Goal: Check status: Check status

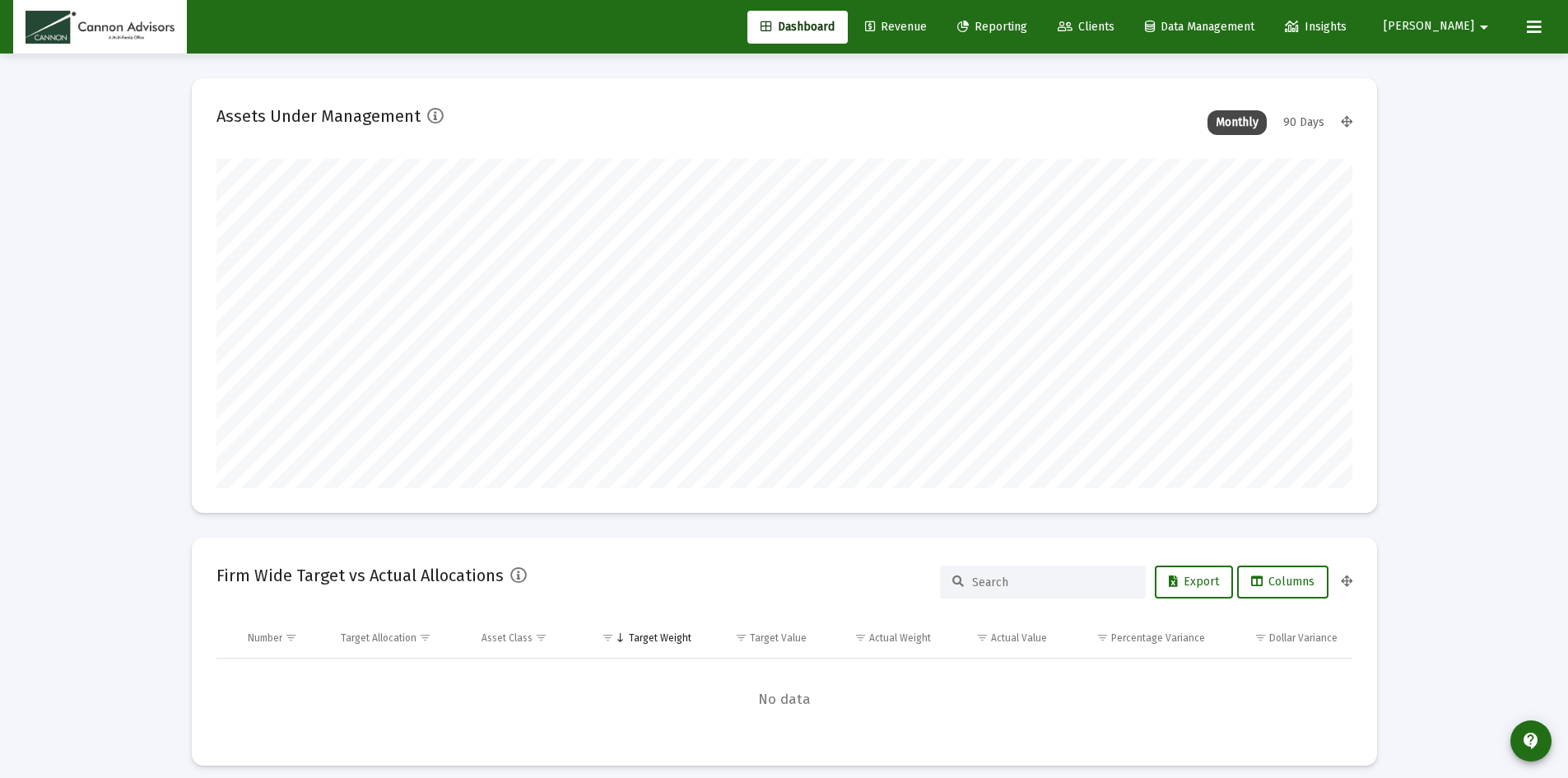
scroll to position [329, 1136]
type input "[DATE]"
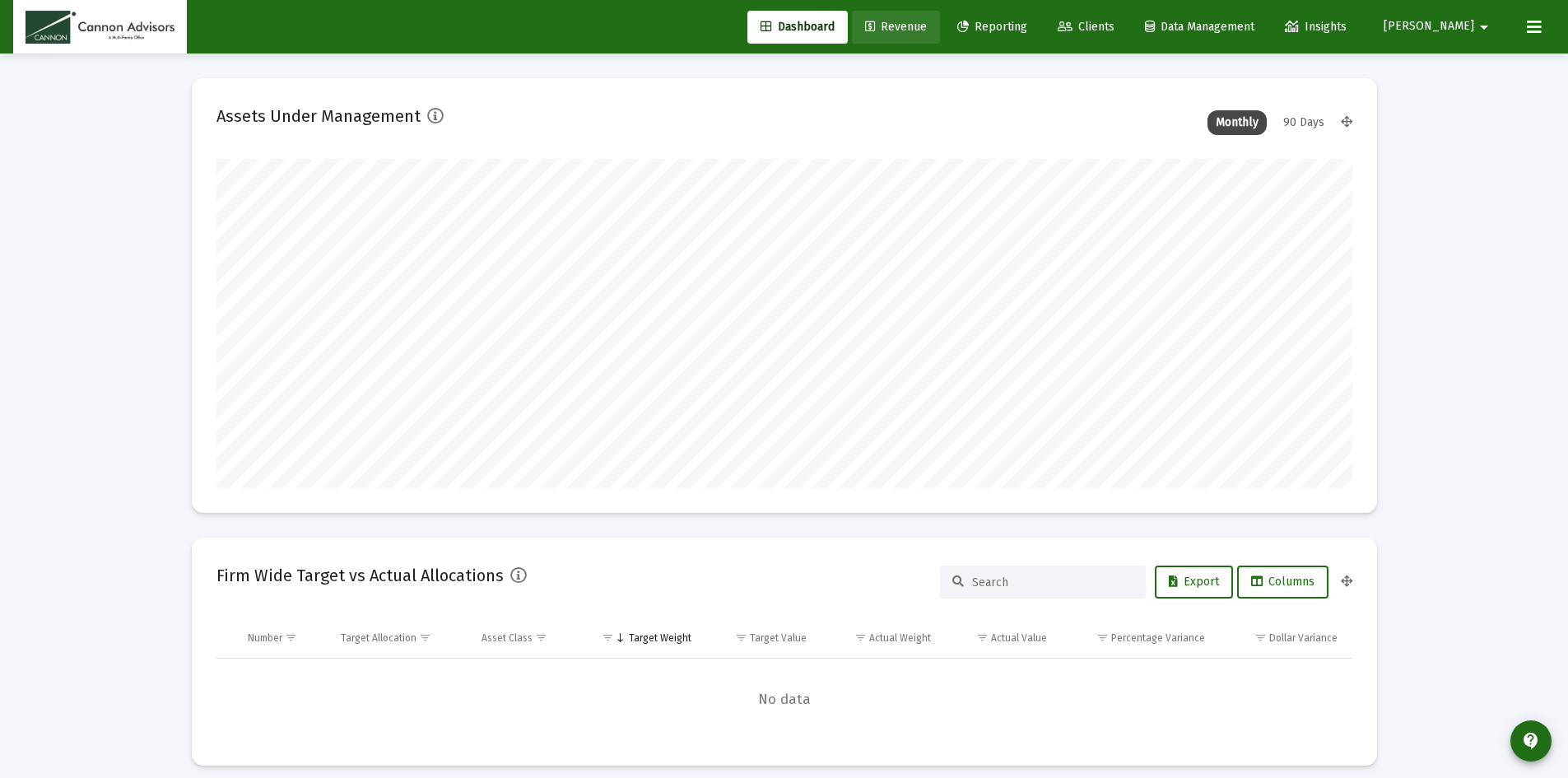
click at [927, 23] on span "Revenue" at bounding box center [896, 27] width 62 height 14
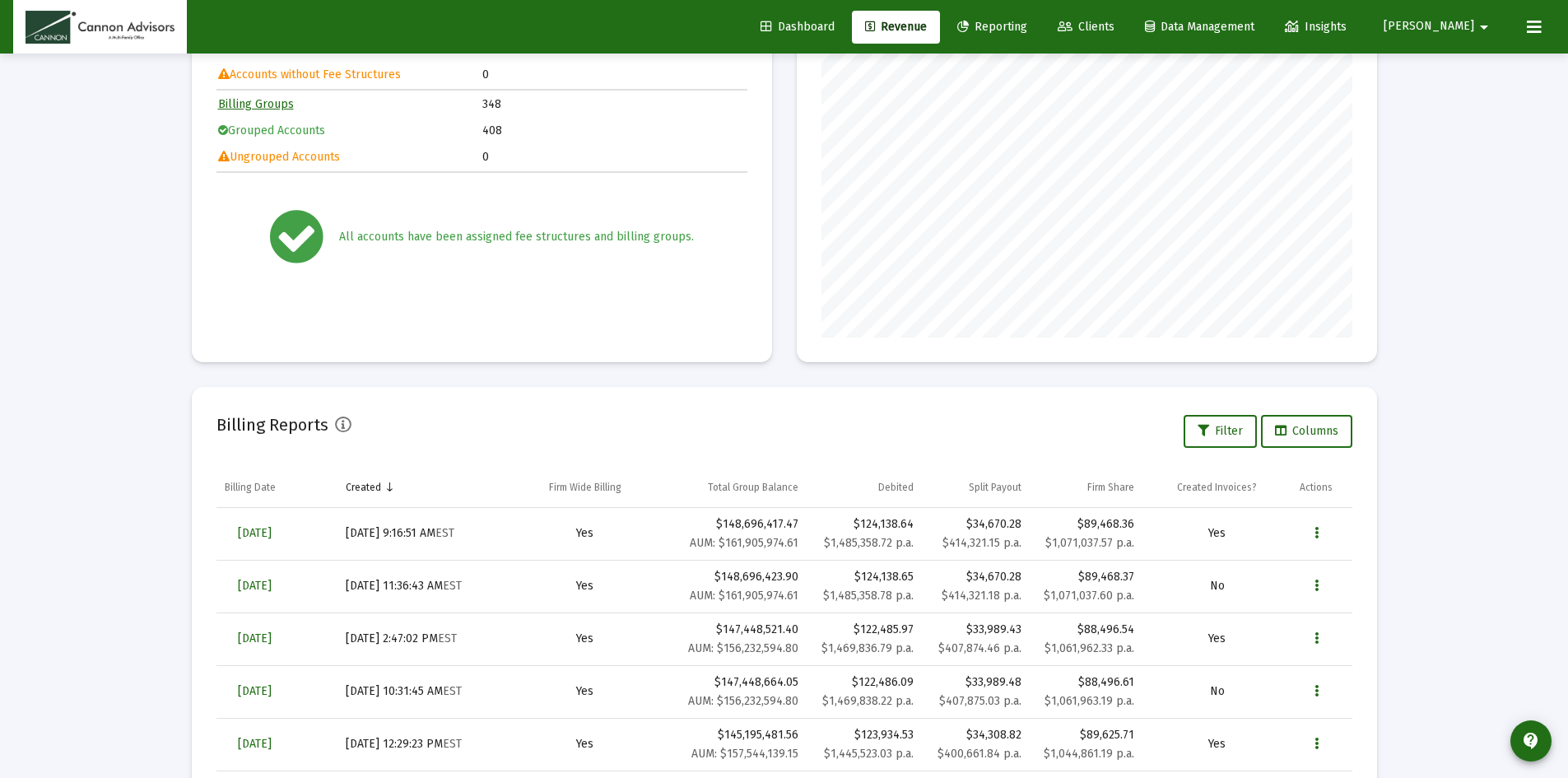
scroll to position [317, 0]
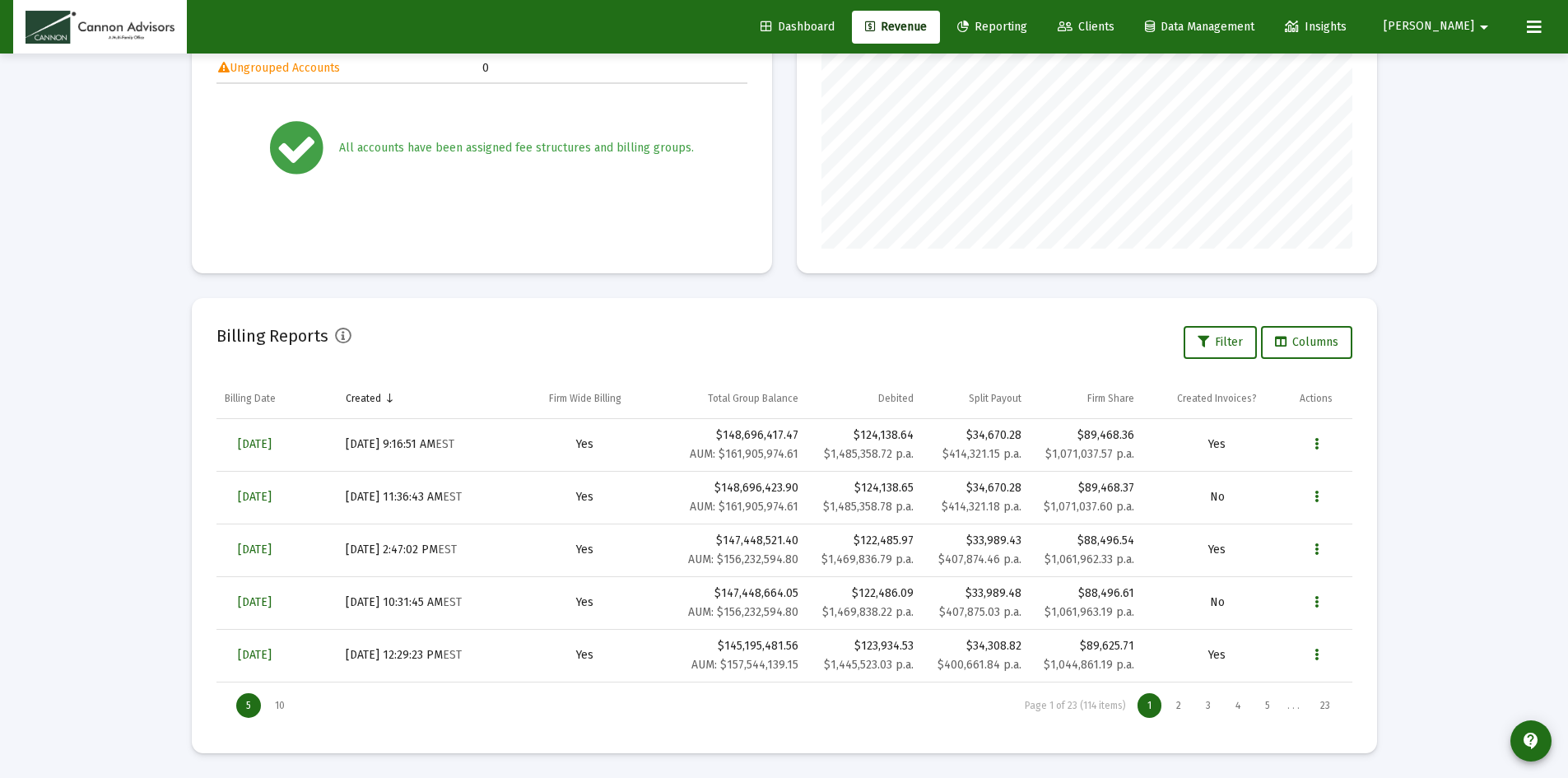
click at [117, 410] on div "Loading... Billing Invoices Run One Off Billing Run Firm-Wide Billing Settings …" at bounding box center [784, 230] width 1568 height 1095
click at [272, 445] on span "[DATE]" at bounding box center [255, 444] width 34 height 14
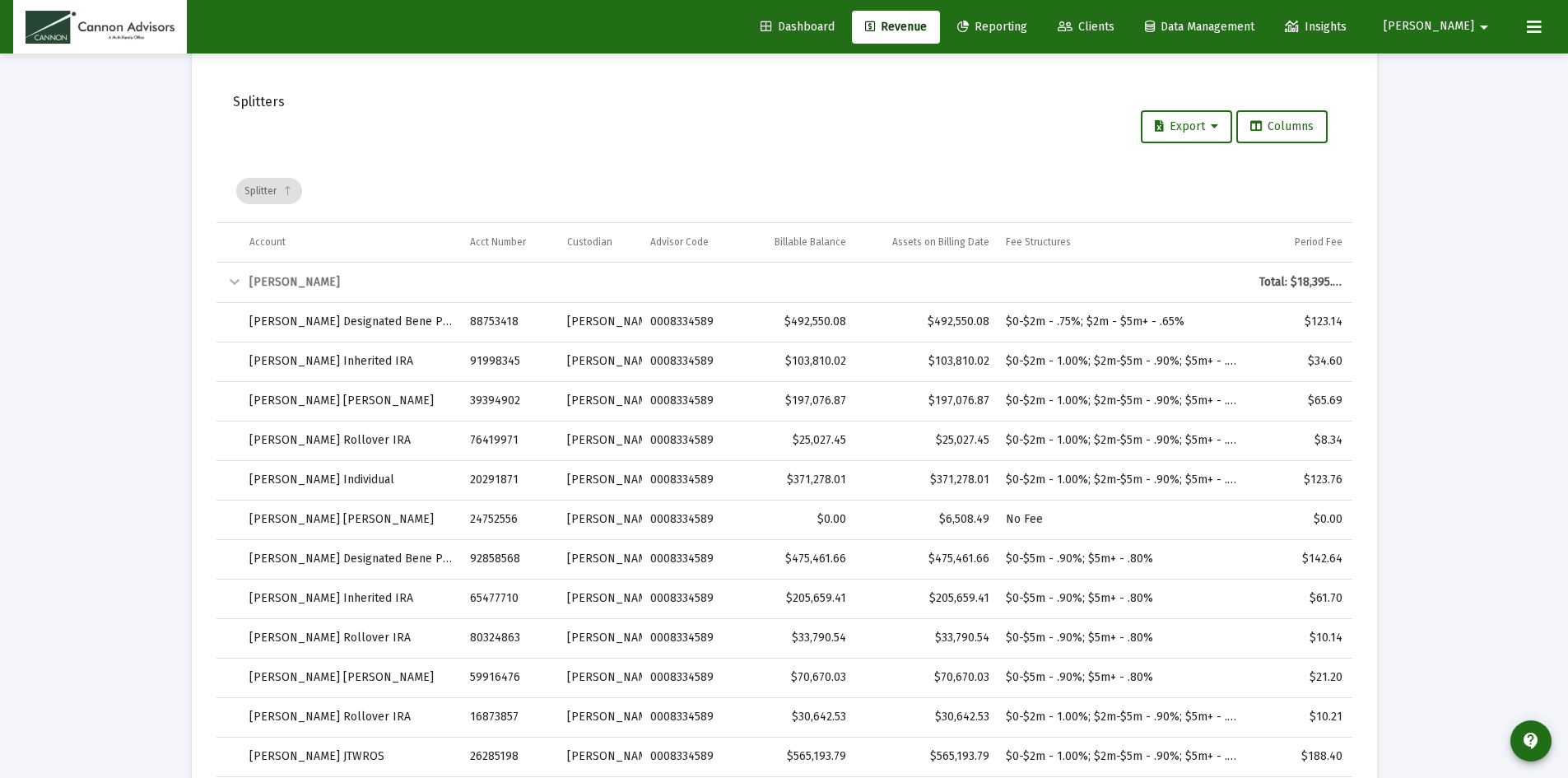
scroll to position [2387, 0]
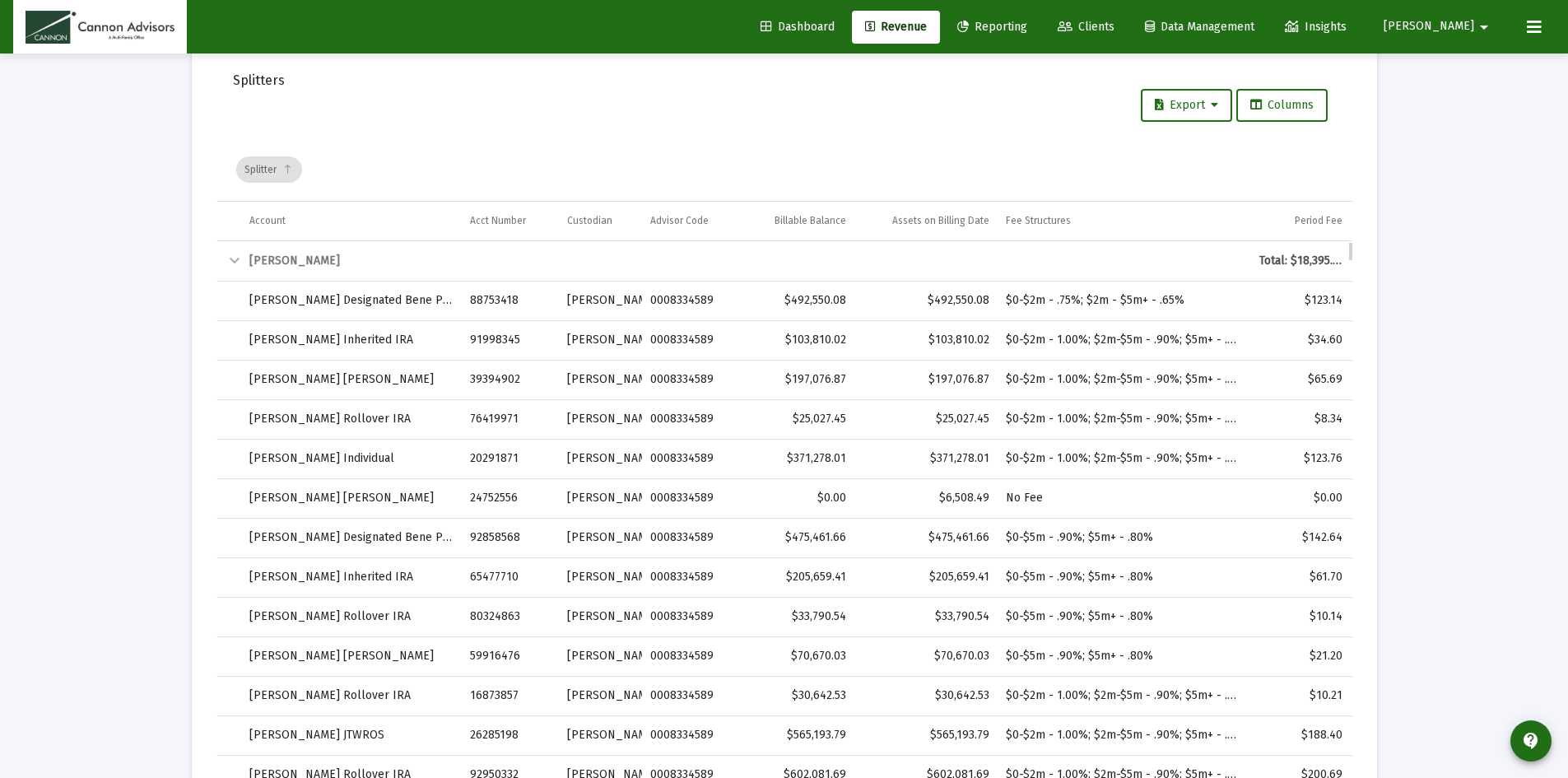
click at [234, 258] on div "Collapse" at bounding box center [235, 261] width 20 height 20
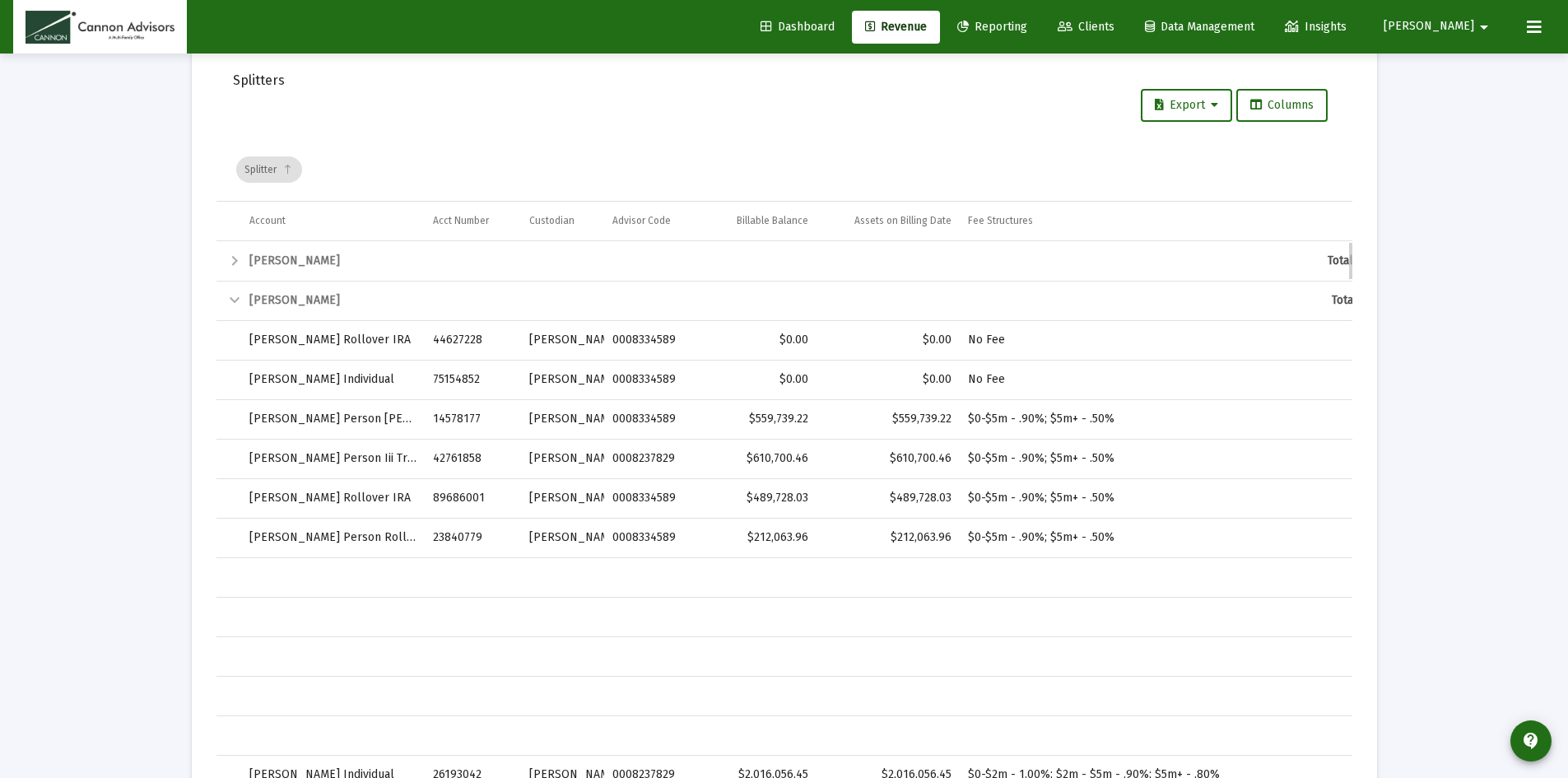
click at [234, 258] on div "Expand" at bounding box center [235, 261] width 20 height 20
